Goal: Task Accomplishment & Management: Manage account settings

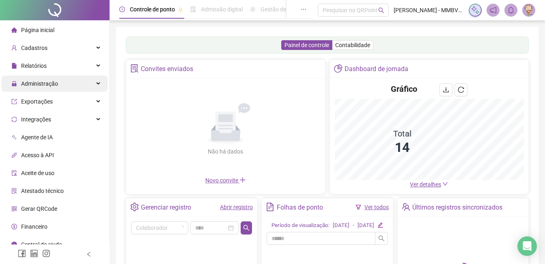
click at [62, 85] on div "Administração" at bounding box center [55, 83] width 106 height 16
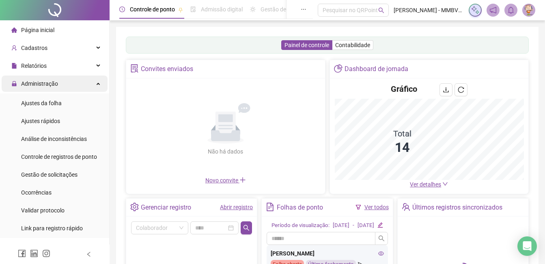
click at [58, 78] on div "Administração" at bounding box center [55, 83] width 106 height 16
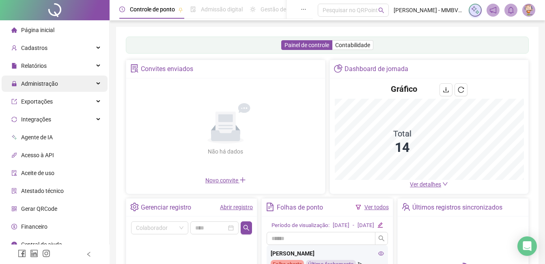
click at [56, 84] on span "Administração" at bounding box center [39, 83] width 37 height 6
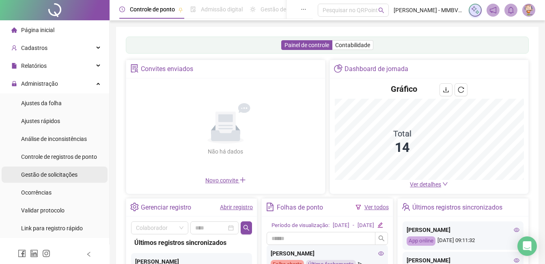
click at [43, 172] on span "Gestão de solicitações" at bounding box center [49, 174] width 56 height 6
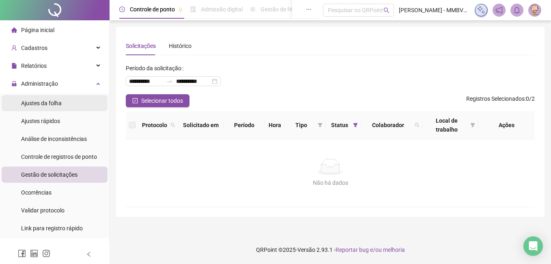
click at [58, 100] on span "Ajustes da folha" at bounding box center [41, 103] width 41 height 6
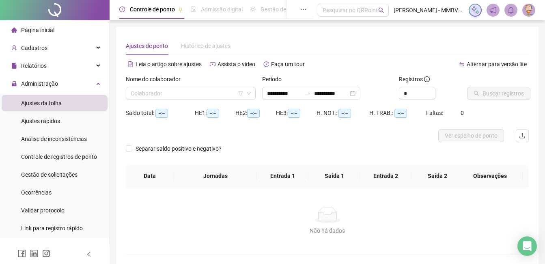
type input "**********"
click at [199, 91] on input "search" at bounding box center [187, 93] width 113 height 12
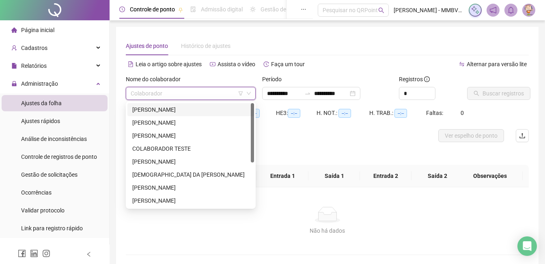
click at [180, 110] on div "[PERSON_NAME]" at bounding box center [190, 109] width 117 height 9
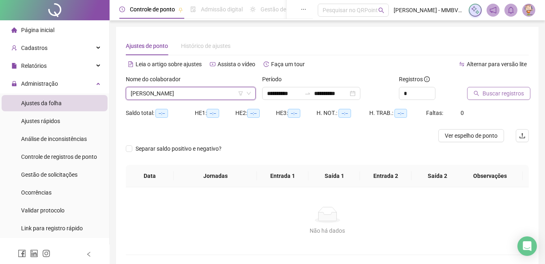
click at [500, 93] on span "Buscar registros" at bounding box center [502, 93] width 41 height 9
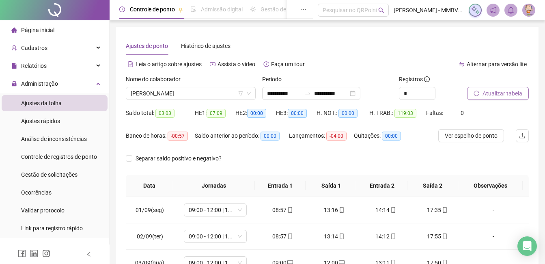
click at [215, 84] on div "Nome do colaborador" at bounding box center [191, 81] width 130 height 12
click at [216, 90] on span "[PERSON_NAME]" at bounding box center [191, 93] width 120 height 12
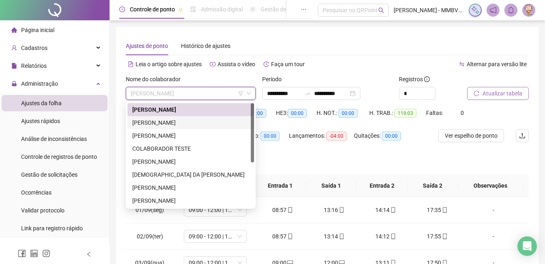
click at [206, 121] on div "[PERSON_NAME]" at bounding box center [190, 122] width 117 height 9
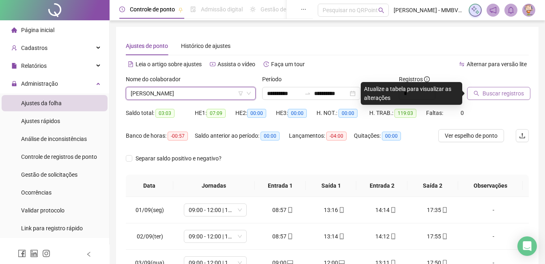
click at [514, 93] on span "Buscar registros" at bounding box center [502, 93] width 41 height 9
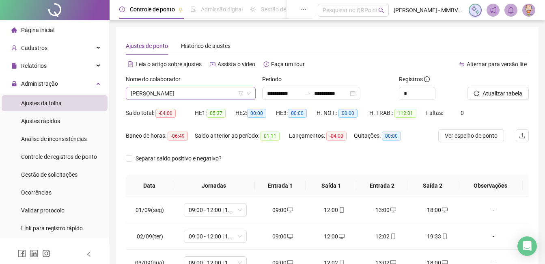
click at [226, 96] on span "[PERSON_NAME]" at bounding box center [191, 93] width 120 height 12
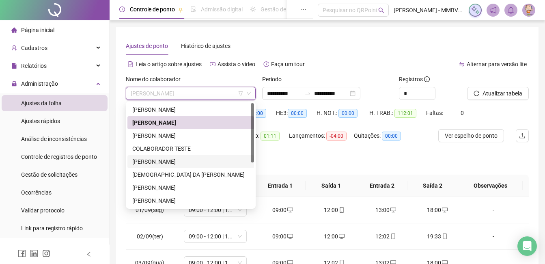
click at [175, 164] on div "[PERSON_NAME]" at bounding box center [190, 161] width 117 height 9
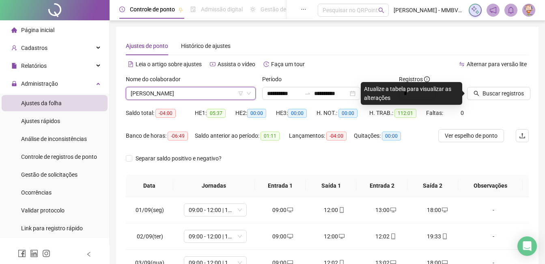
click at [218, 93] on span "[PERSON_NAME]" at bounding box center [191, 93] width 120 height 12
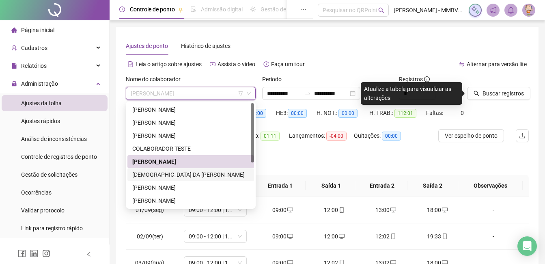
click at [191, 174] on div "[DEMOGRAPHIC_DATA] DA [PERSON_NAME]" at bounding box center [190, 174] width 117 height 9
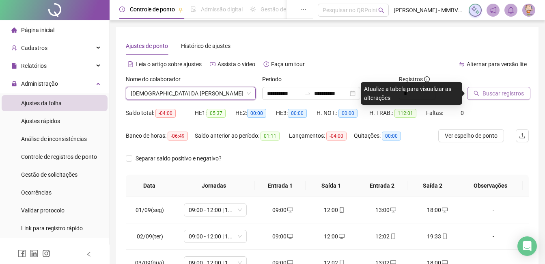
click at [479, 93] on icon "search" at bounding box center [476, 93] width 6 height 6
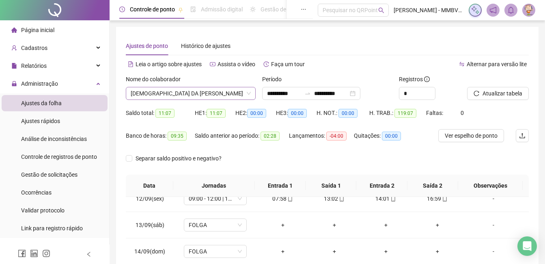
click at [235, 93] on span "[DEMOGRAPHIC_DATA] DA [PERSON_NAME]" at bounding box center [191, 93] width 120 height 12
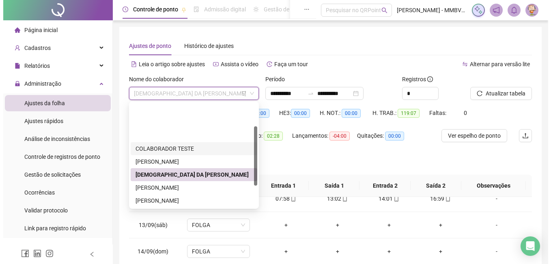
scroll to position [41, 0]
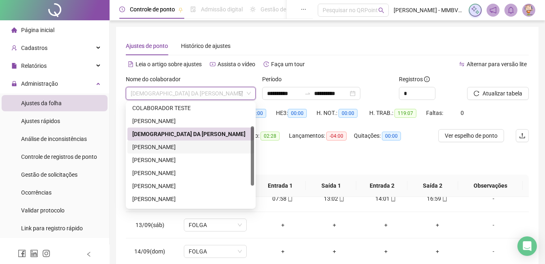
click at [179, 150] on div "[PERSON_NAME]" at bounding box center [190, 146] width 117 height 9
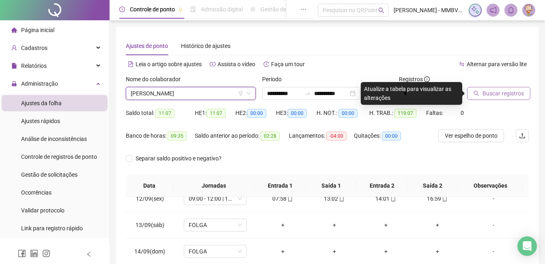
click at [512, 92] on span "Buscar registros" at bounding box center [502, 93] width 41 height 9
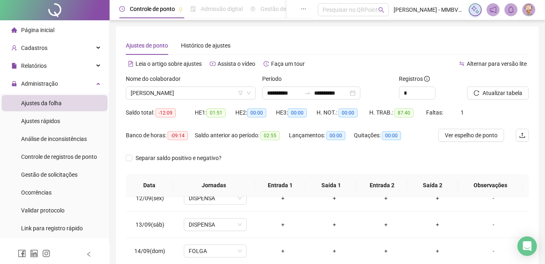
scroll to position [0, 0]
click at [226, 100] on div "Nome do colaborador [PERSON_NAME]" at bounding box center [191, 91] width 136 height 32
click at [220, 95] on span "[PERSON_NAME]" at bounding box center [191, 93] width 120 height 12
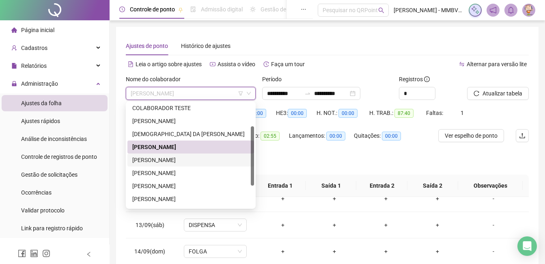
click at [173, 155] on div "[PERSON_NAME]" at bounding box center [190, 159] width 127 height 13
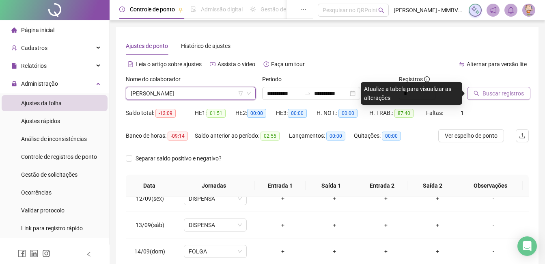
click at [498, 92] on span "Buscar registros" at bounding box center [502, 93] width 41 height 9
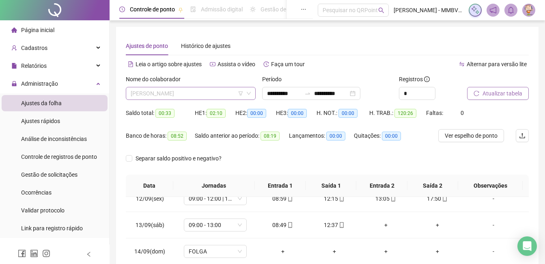
click at [212, 93] on span "[PERSON_NAME]" at bounding box center [191, 93] width 120 height 12
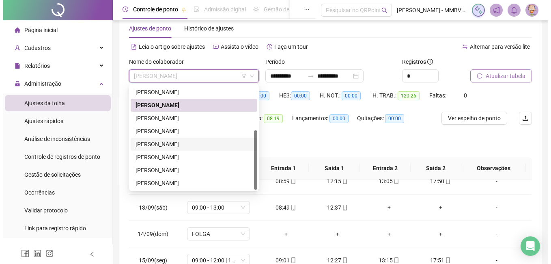
scroll to position [41, 0]
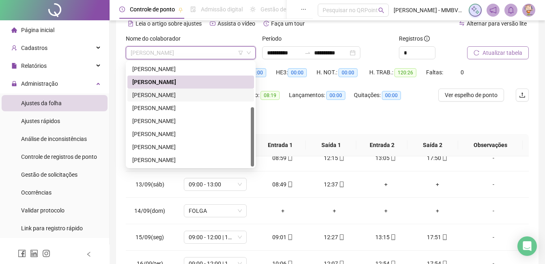
click at [201, 93] on div "[PERSON_NAME]" at bounding box center [190, 94] width 117 height 9
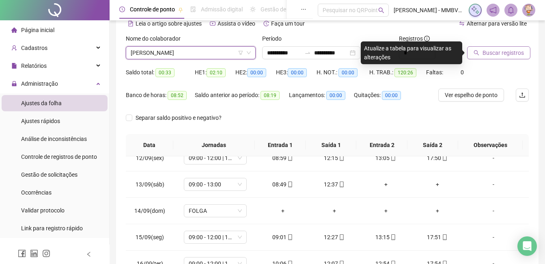
click at [493, 57] on button "Buscar registros" at bounding box center [498, 52] width 63 height 13
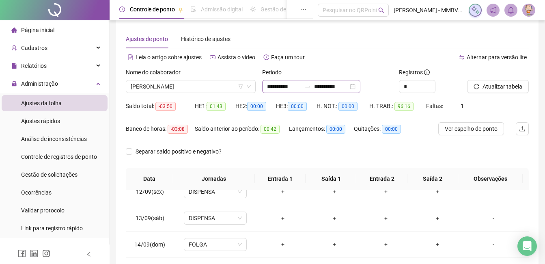
scroll to position [0, 0]
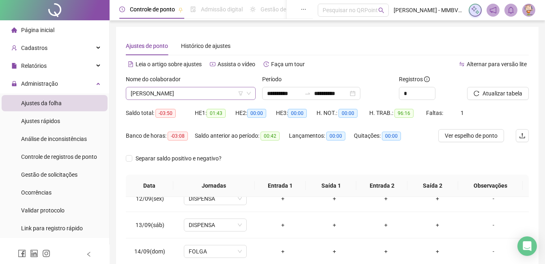
click at [220, 97] on span "[PERSON_NAME]" at bounding box center [191, 93] width 120 height 12
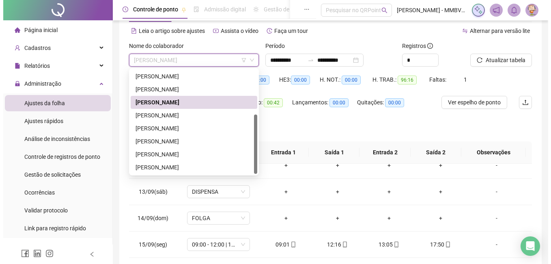
scroll to position [41, 0]
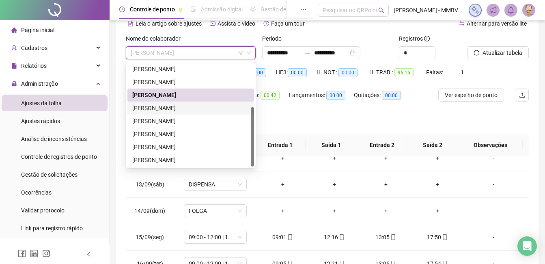
drag, startPoint x: 200, startPoint y: 108, endPoint x: 205, endPoint y: 106, distance: 5.4
click at [200, 107] on div "[PERSON_NAME]" at bounding box center [190, 107] width 117 height 9
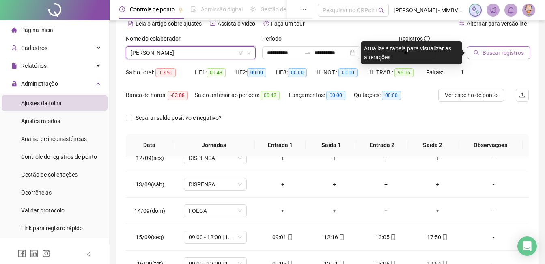
click at [514, 49] on span "Buscar registros" at bounding box center [502, 52] width 41 height 9
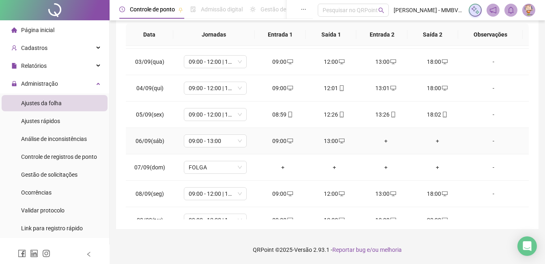
scroll to position [0, 0]
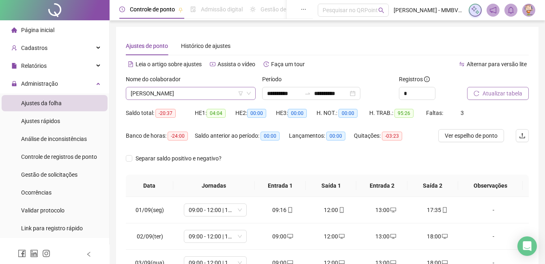
click at [221, 93] on span "[PERSON_NAME]" at bounding box center [191, 93] width 120 height 12
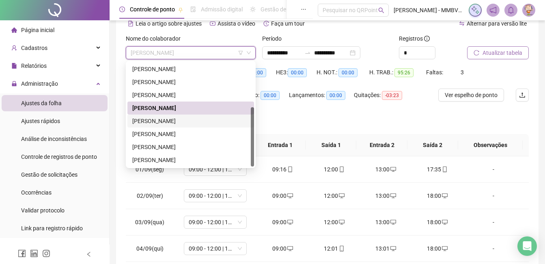
click at [195, 123] on div "[PERSON_NAME]" at bounding box center [190, 120] width 117 height 9
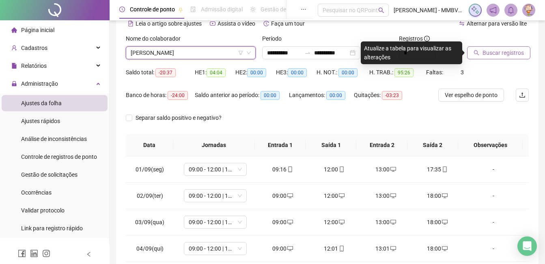
click at [518, 55] on span "Buscar registros" at bounding box center [502, 52] width 41 height 9
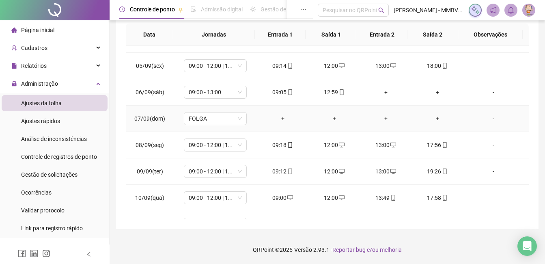
scroll to position [2, 0]
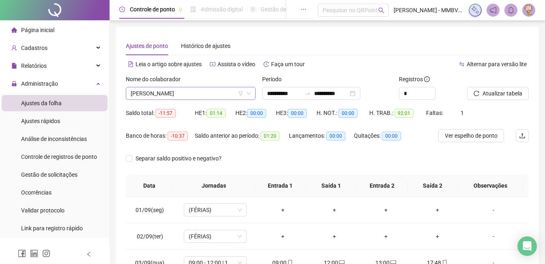
click at [229, 93] on span "[PERSON_NAME]" at bounding box center [191, 93] width 120 height 12
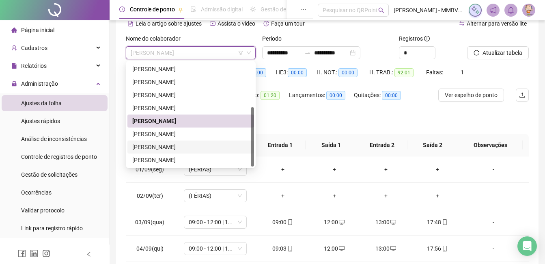
click at [187, 146] on div "[PERSON_NAME]" at bounding box center [190, 146] width 117 height 9
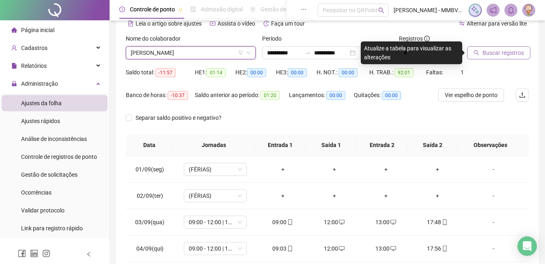
click at [520, 55] on span "Buscar registros" at bounding box center [502, 52] width 41 height 9
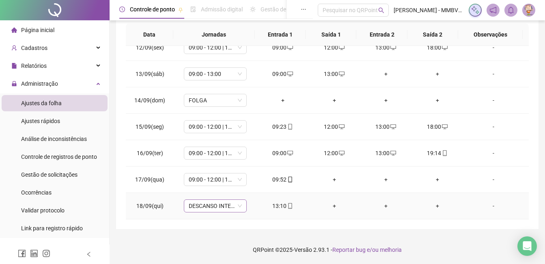
click at [224, 205] on span "DESCANSO INTER-JORNADA" at bounding box center [215, 206] width 53 height 12
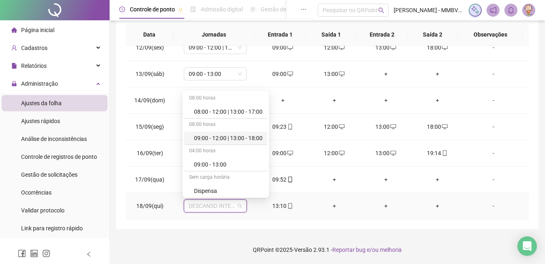
click at [230, 138] on div "09:00 - 12:00 | 13:00 - 18:00" at bounding box center [228, 137] width 69 height 9
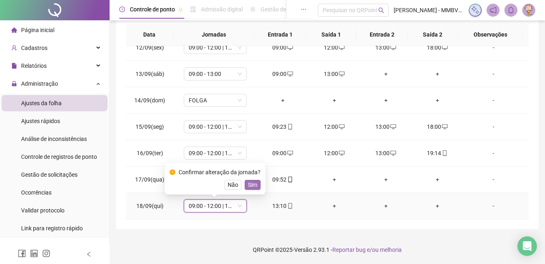
click at [258, 183] on button "Sim" at bounding box center [253, 185] width 16 height 10
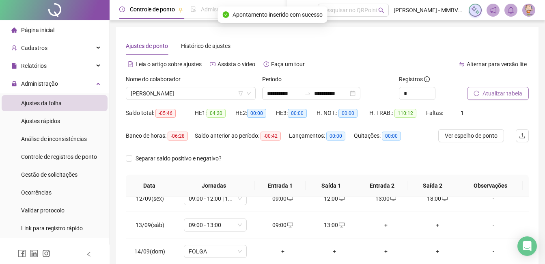
click at [500, 101] on div "Atualizar tabela" at bounding box center [498, 91] width 68 height 32
click at [506, 95] on span "Atualizar tabela" at bounding box center [502, 93] width 40 height 9
click at [224, 93] on span "[PERSON_NAME]" at bounding box center [191, 93] width 120 height 12
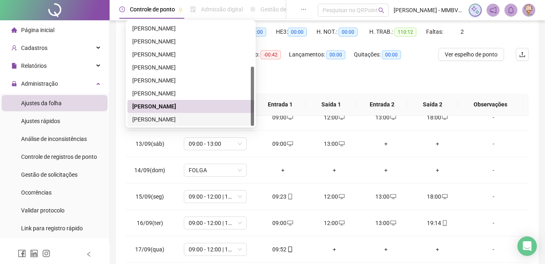
click at [197, 119] on div "[PERSON_NAME]" at bounding box center [190, 119] width 117 height 9
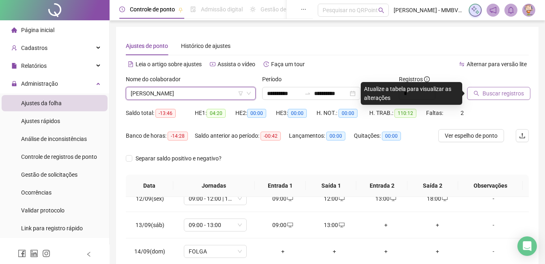
click at [493, 93] on span "Buscar registros" at bounding box center [502, 93] width 41 height 9
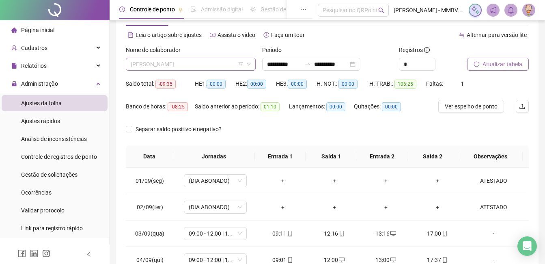
click at [216, 61] on span "[PERSON_NAME]" at bounding box center [191, 64] width 120 height 12
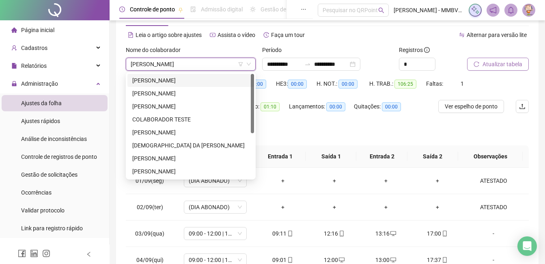
click at [211, 70] on div "[PERSON_NAME]" at bounding box center [191, 64] width 130 height 13
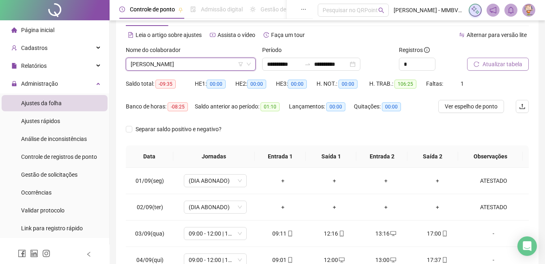
click at [220, 60] on span "[PERSON_NAME]" at bounding box center [191, 64] width 120 height 12
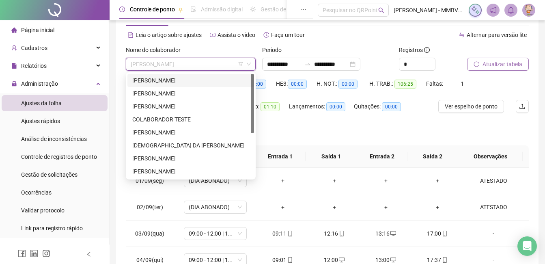
click at [203, 78] on div "[PERSON_NAME]" at bounding box center [190, 80] width 117 height 9
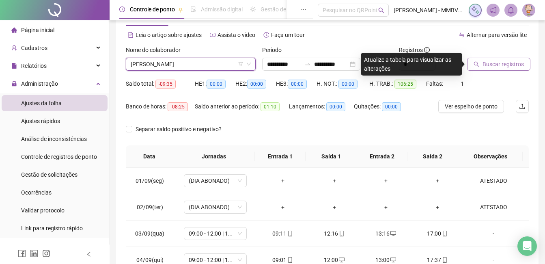
click at [495, 70] on button "Buscar registros" at bounding box center [498, 64] width 63 height 13
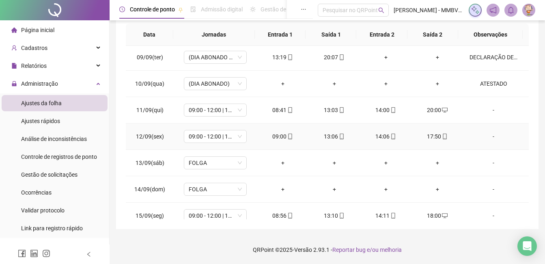
scroll to position [139, 0]
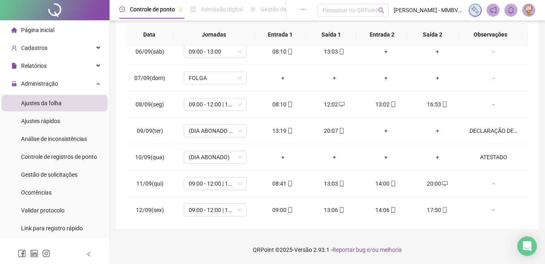
click at [50, 25] on div "Página inicial" at bounding box center [32, 30] width 43 height 16
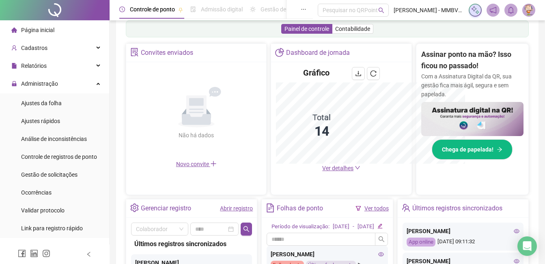
scroll to position [151, 0]
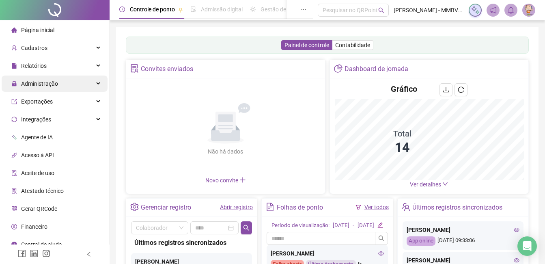
click at [62, 86] on div "Administração" at bounding box center [55, 83] width 106 height 16
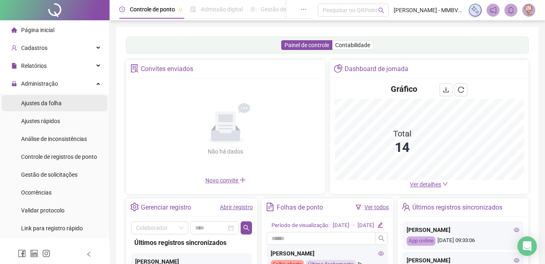
click at [43, 103] on span "Ajustes da folha" at bounding box center [41, 103] width 41 height 6
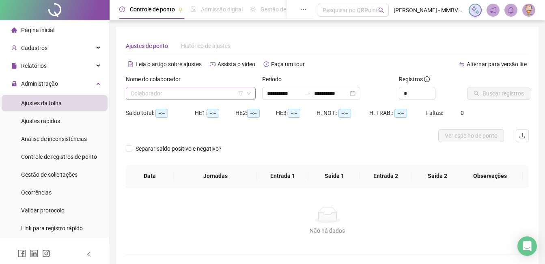
click at [194, 95] on input "search" at bounding box center [187, 93] width 113 height 12
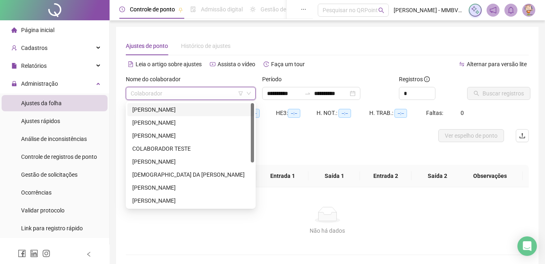
type input "**********"
click at [182, 118] on div "[PERSON_NAME]" at bounding box center [190, 122] width 127 height 13
click at [183, 121] on div "Saldo total: --:--" at bounding box center [160, 117] width 69 height 23
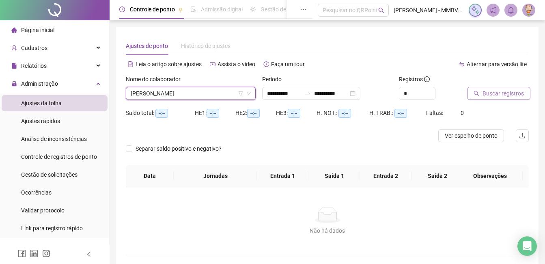
click at [504, 97] on span "Buscar registros" at bounding box center [502, 93] width 41 height 9
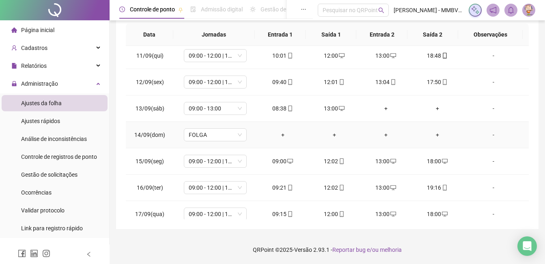
scroll to position [301, 0]
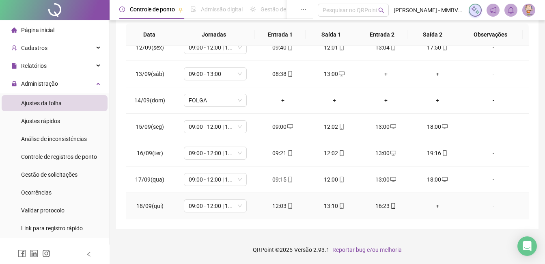
click at [432, 206] on div "+" at bounding box center [437, 205] width 39 height 9
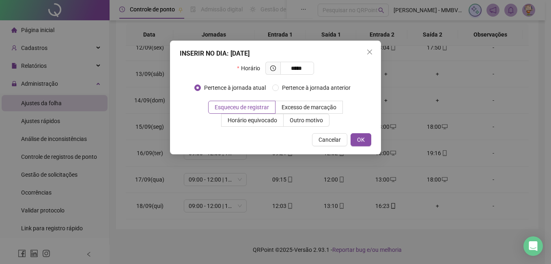
type input "*****"
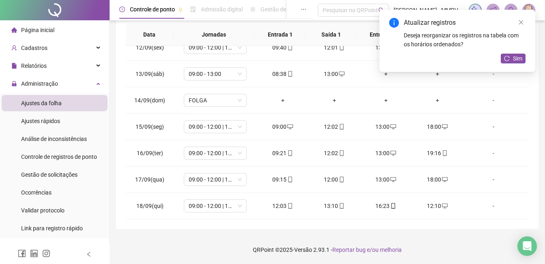
drag, startPoint x: 515, startPoint y: 62, endPoint x: 516, endPoint y: 77, distance: 15.4
click at [516, 62] on span "Sim" at bounding box center [517, 58] width 9 height 9
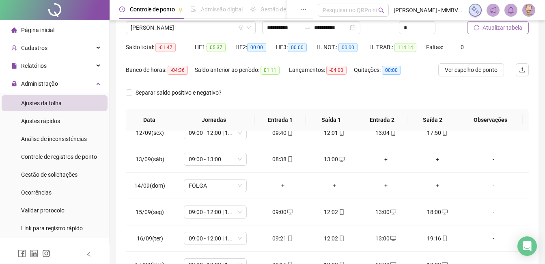
scroll to position [0, 0]
